Goal: Task Accomplishment & Management: Manage account settings

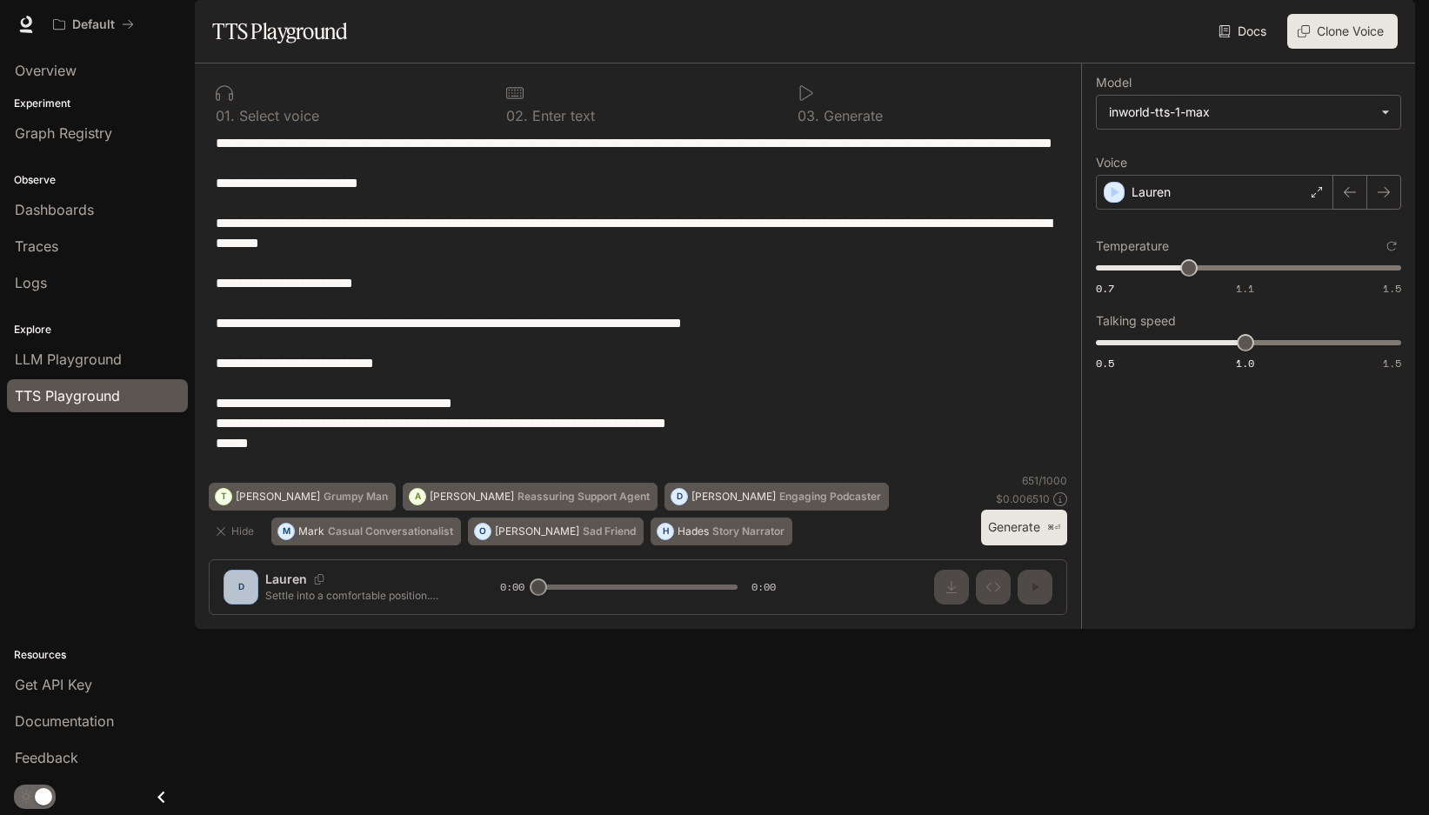
click at [1353, 33] on span "Documentation" at bounding box center [1310, 25] width 86 height 22
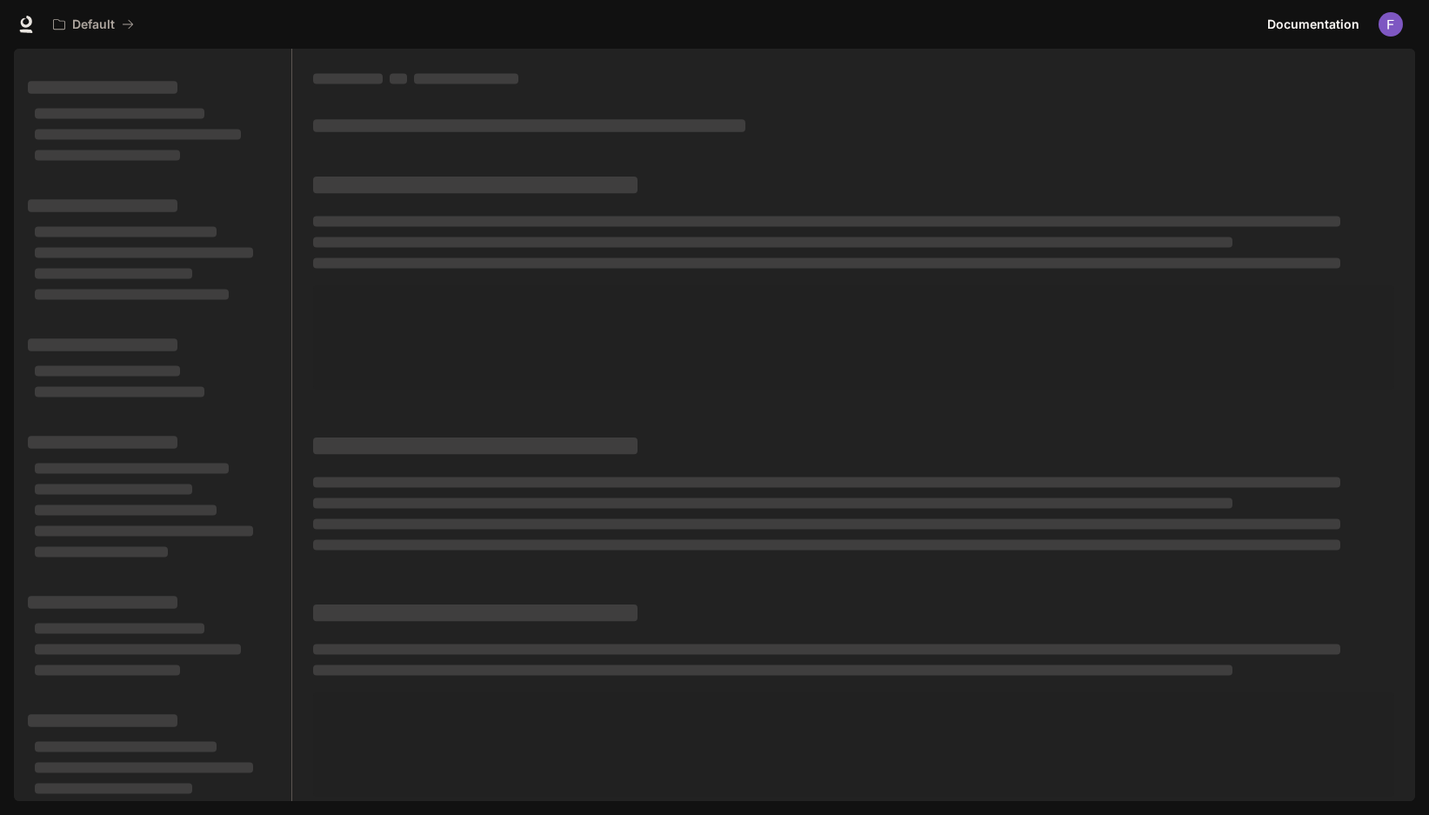
click at [1392, 25] on img "button" at bounding box center [1391, 24] width 24 height 24
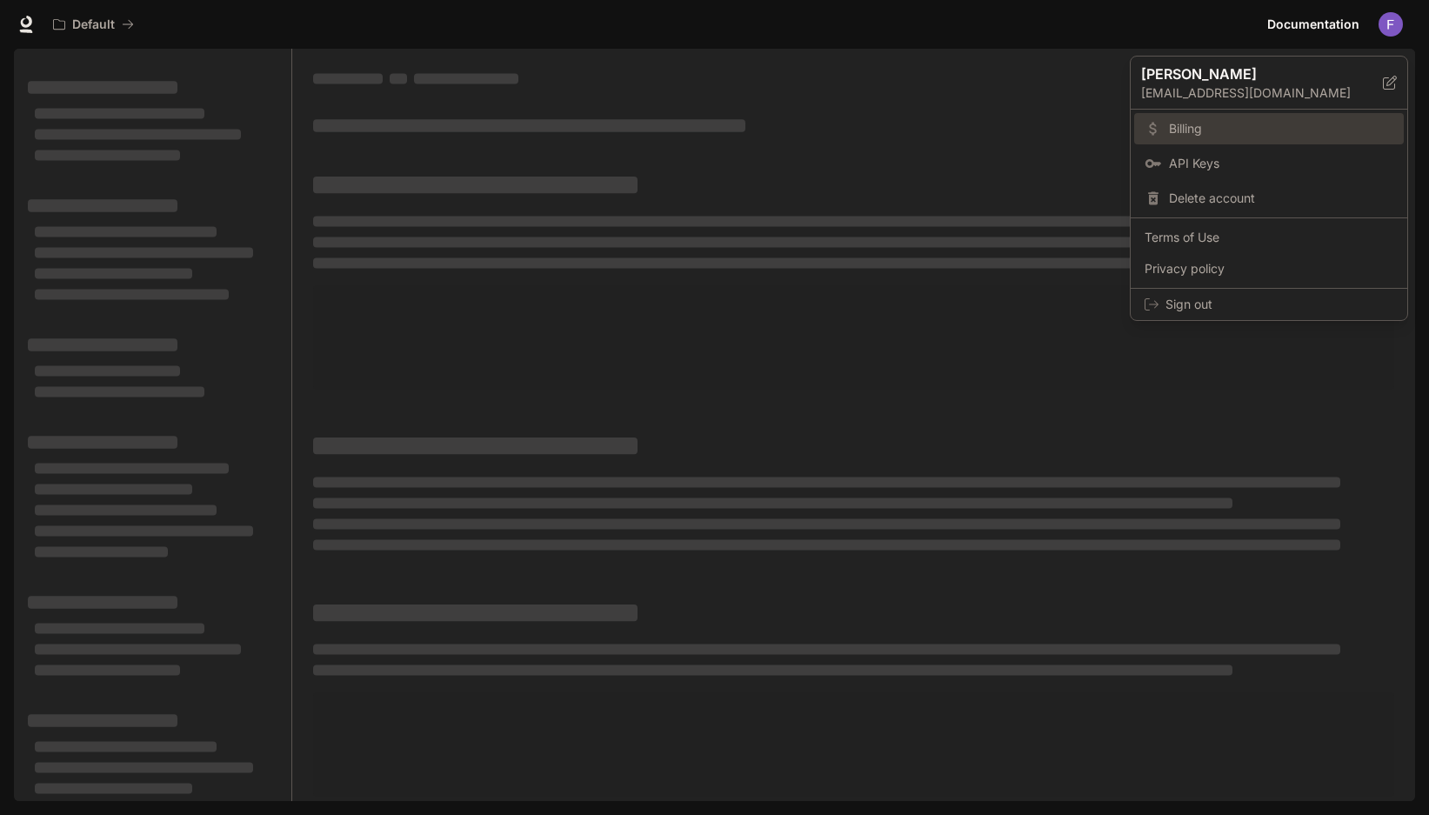
click at [1241, 121] on span "Billing" at bounding box center [1281, 128] width 224 height 17
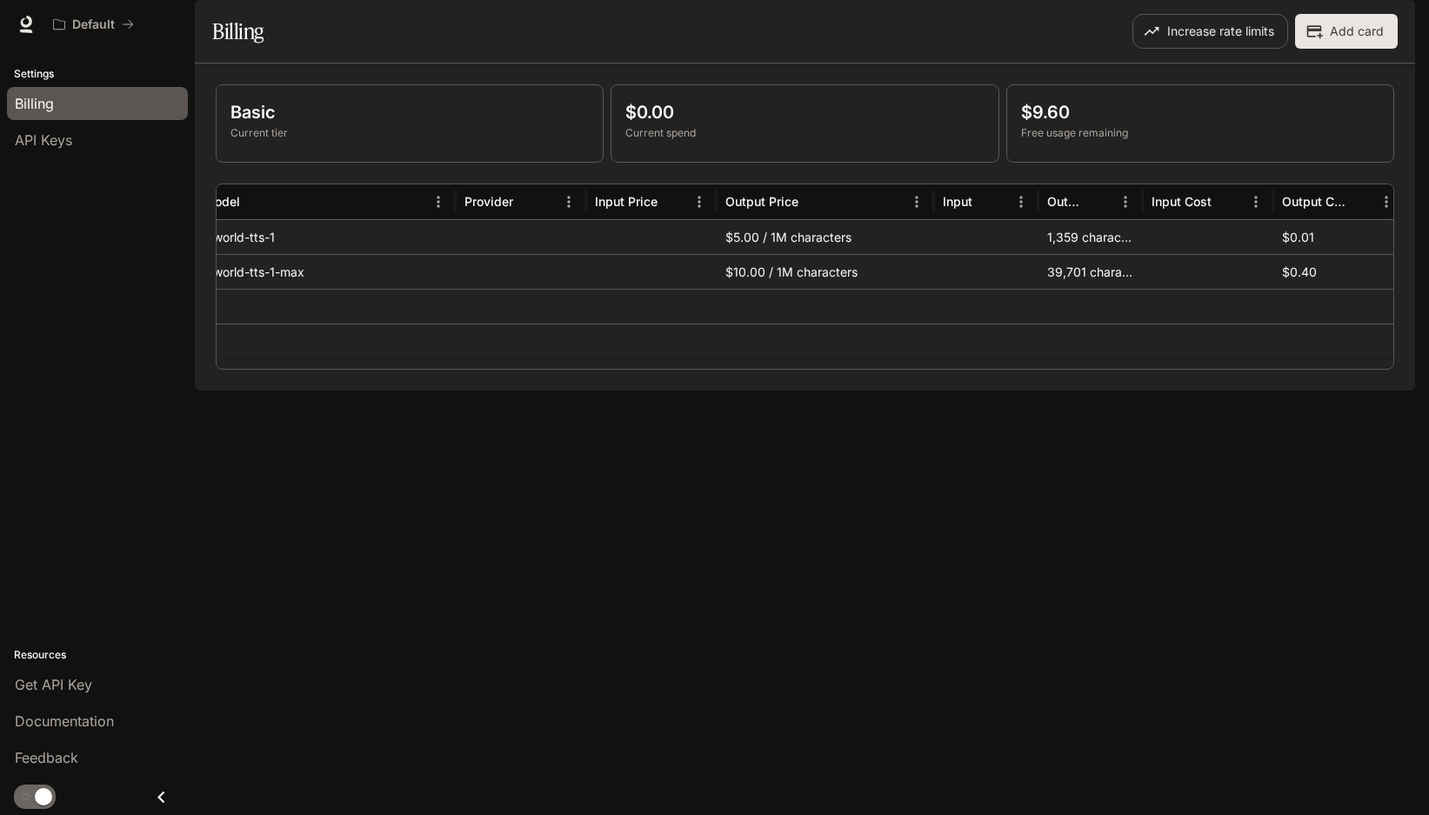
scroll to position [0, 119]
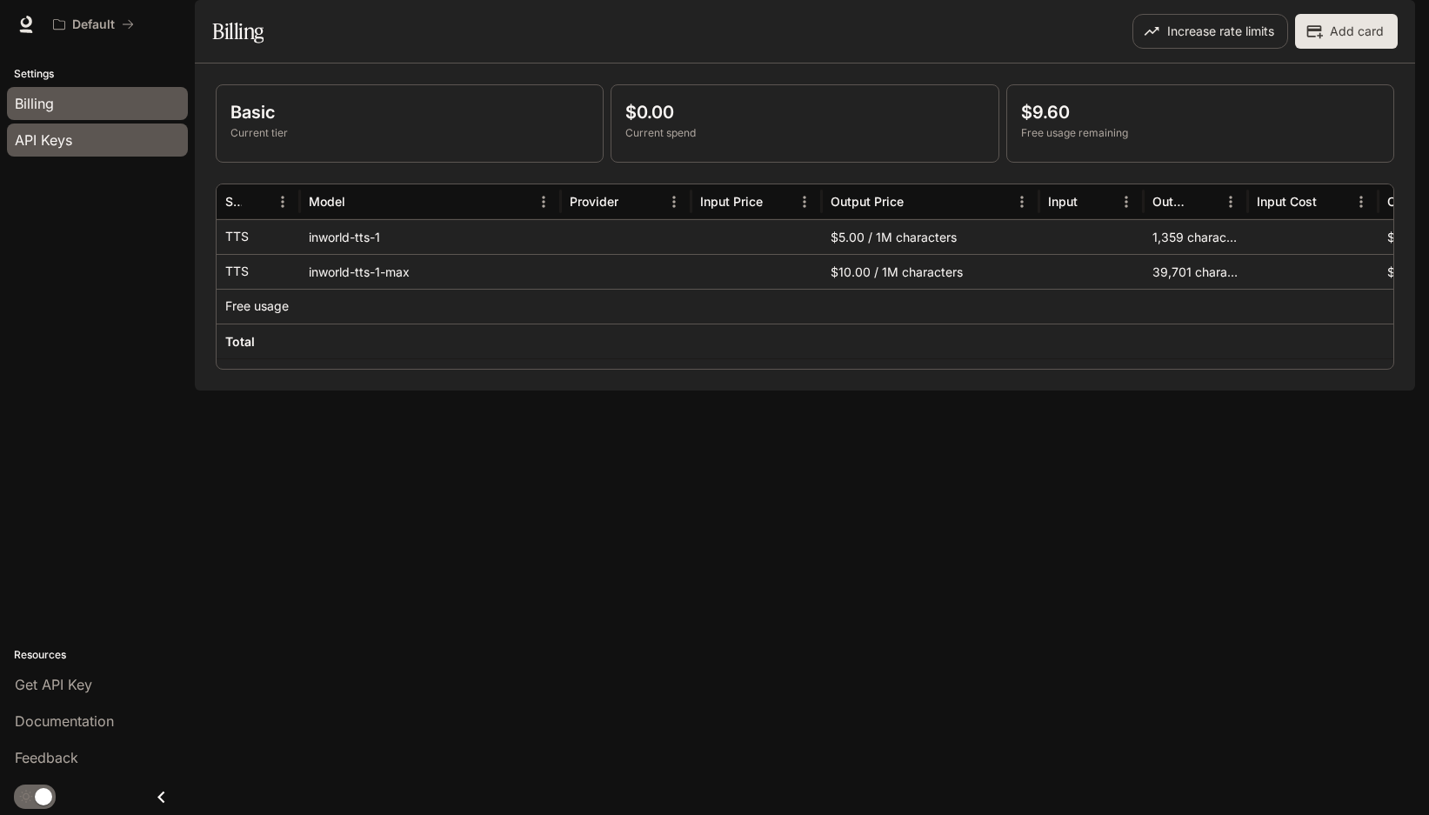
click at [83, 124] on link "API Keys" at bounding box center [97, 140] width 181 height 33
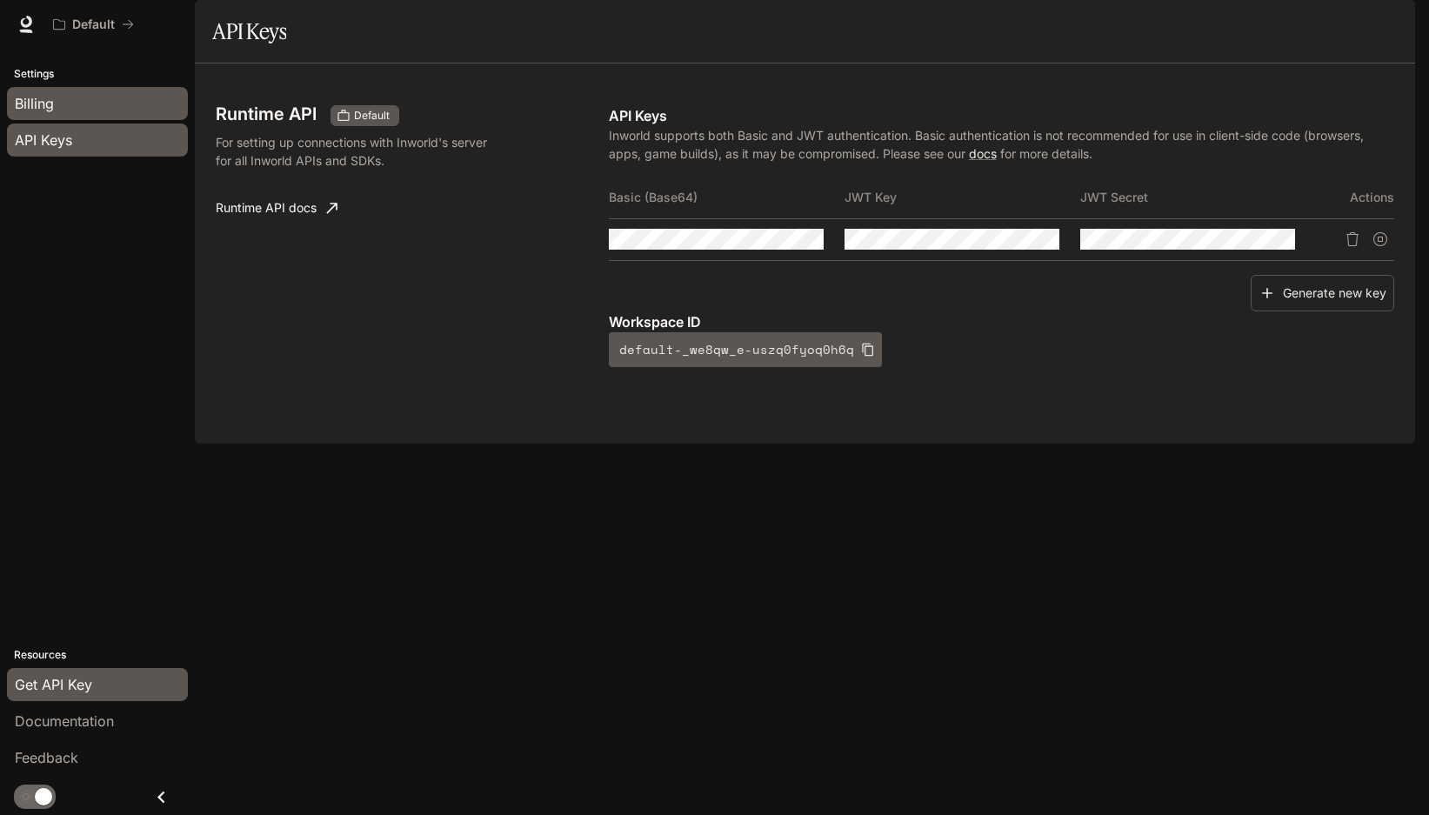
click at [87, 96] on div "Billing" at bounding box center [97, 103] width 165 height 21
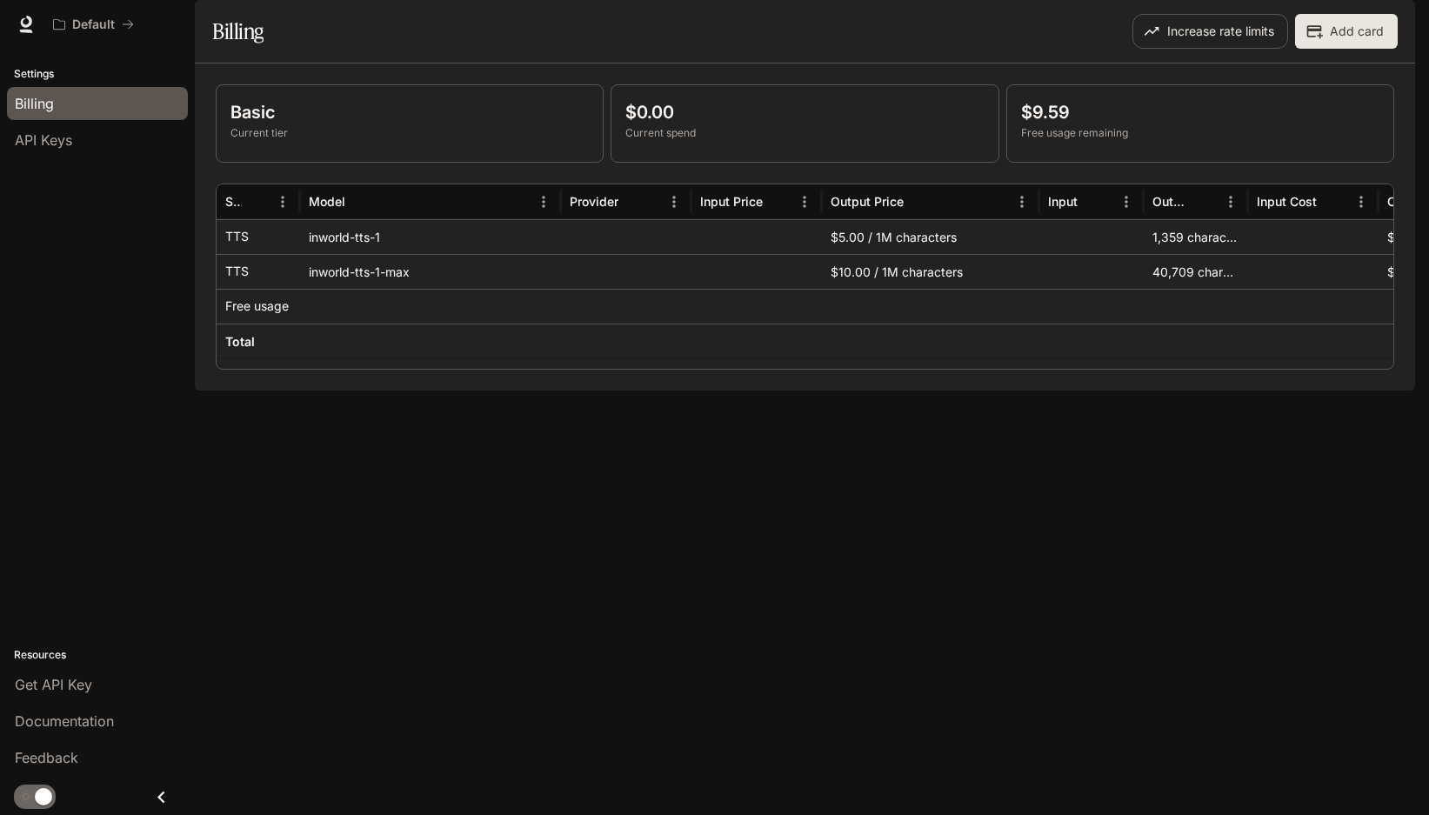
click at [792, 218] on div "Basic Current tier $0.00 Current spend $9.59 Free usage remaining Service Model…" at bounding box center [805, 226] width 1179 height 285
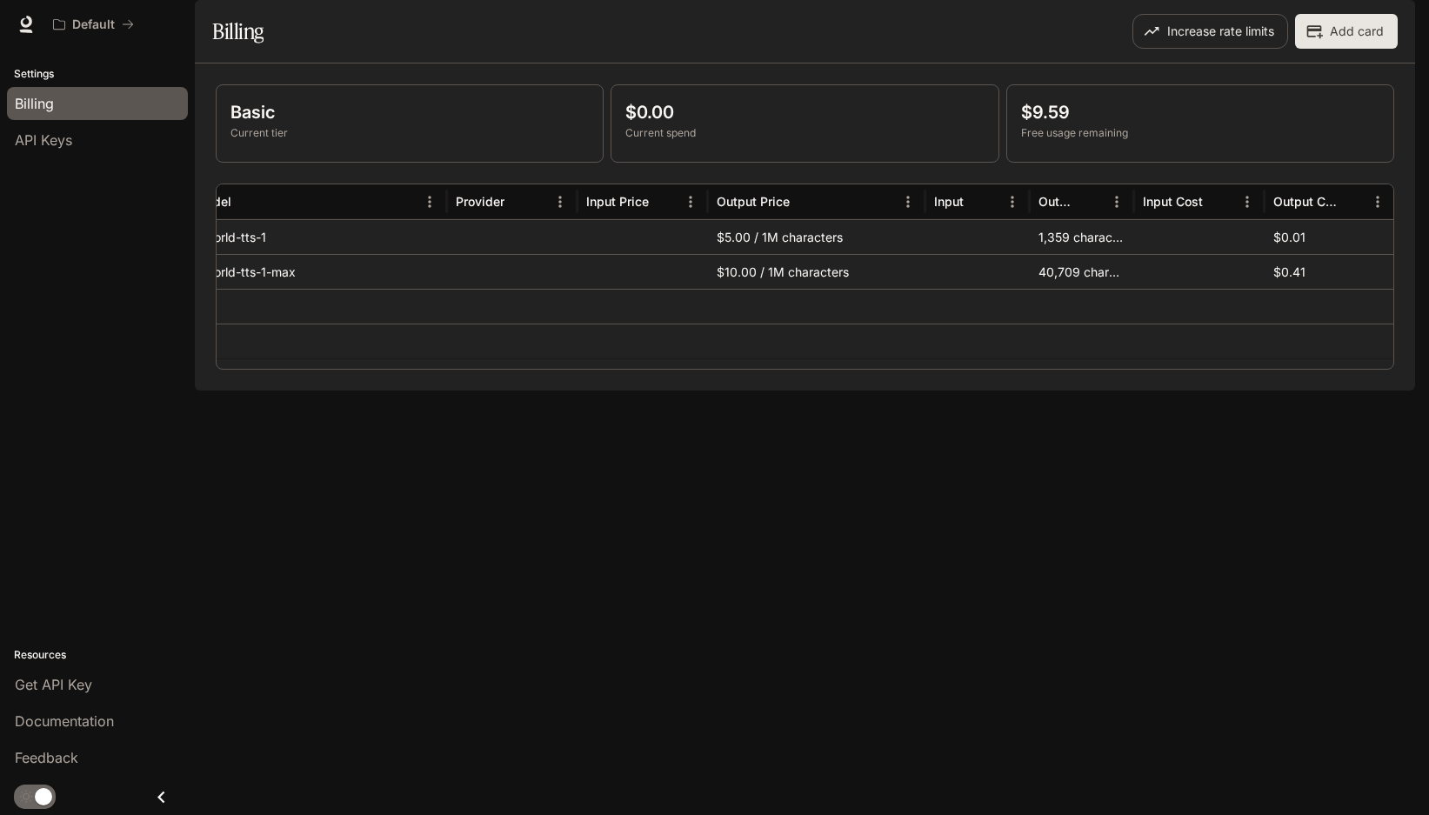
scroll to position [0, 142]
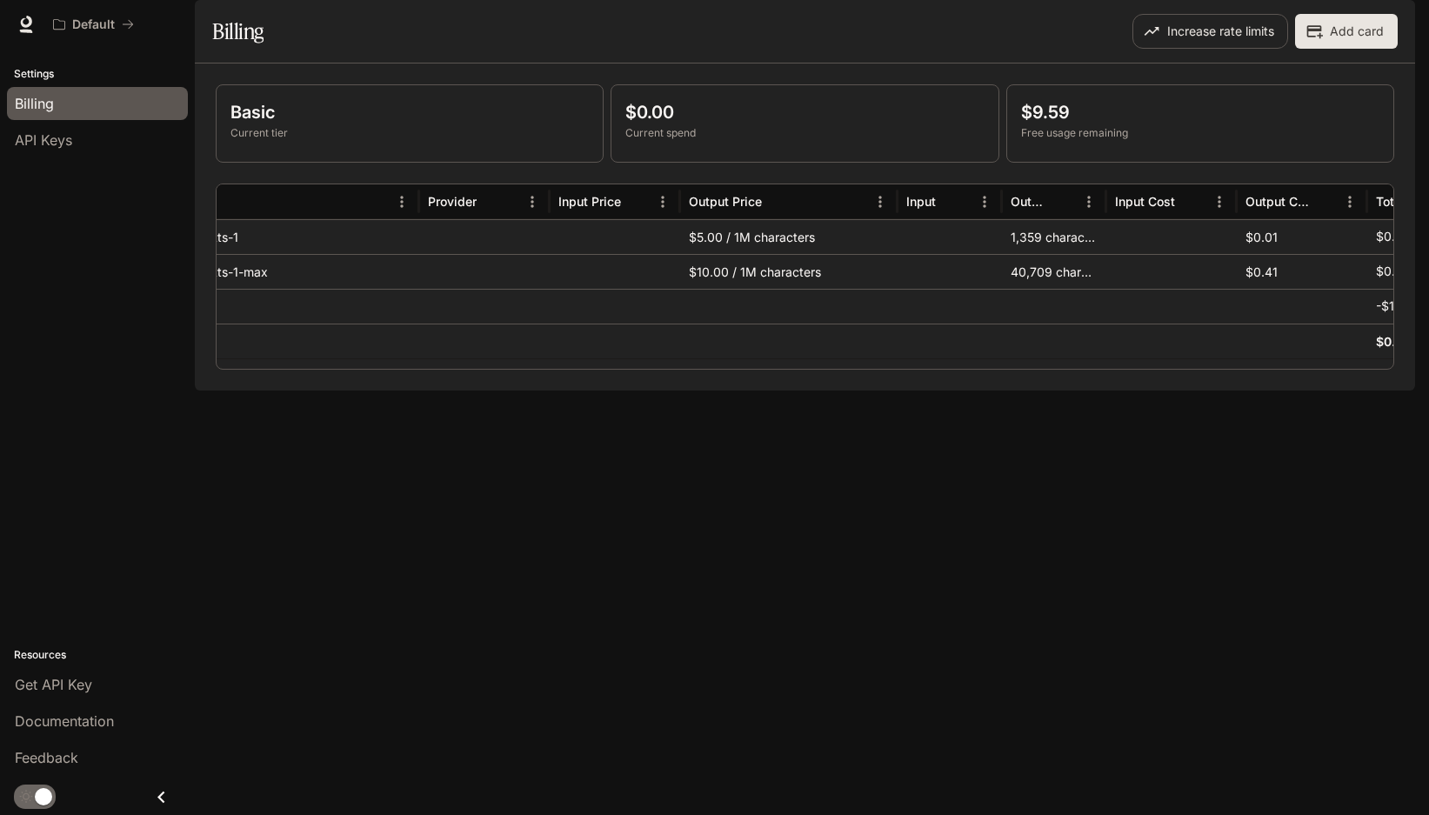
click at [971, 391] on div "Basic Current tier $0.00 Current spend $9.59 Free usage remaining Service Model…" at bounding box center [805, 226] width 1220 height 327
